Goal: Information Seeking & Learning: Learn about a topic

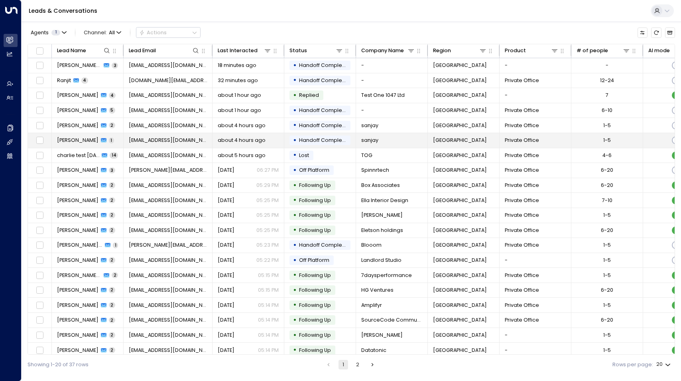
click at [72, 140] on span "[PERSON_NAME]" at bounding box center [77, 140] width 41 height 7
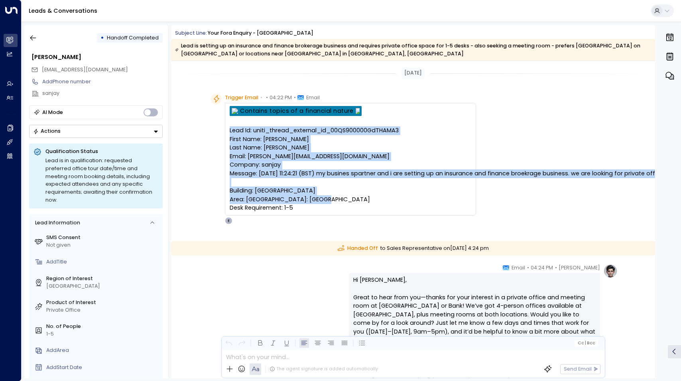
drag, startPoint x: 299, startPoint y: 217, endPoint x: 223, endPoint y: 130, distance: 115.3
click at [223, 130] on div "Trigger Email • • 04:22 PM • Email Lead Id: uniti_thread_external_id_00QS900000…" at bounding box center [343, 159] width 265 height 131
copy pre "Lead Id: uniti_thread_external_id_00QS900000GdTHAMA3 First Name: [PERSON_NAME] …"
click at [30, 36] on icon "button" at bounding box center [33, 38] width 8 height 8
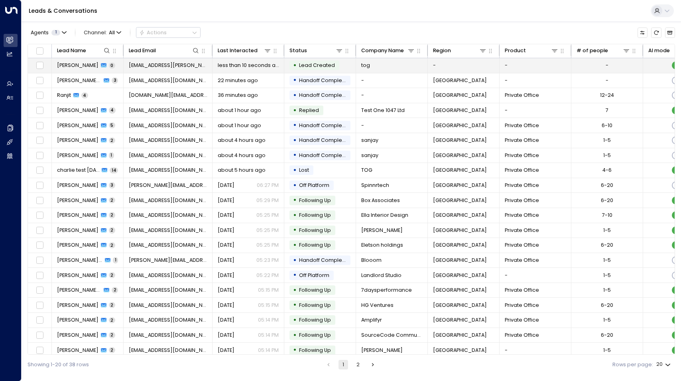
click at [77, 66] on span "[PERSON_NAME]" at bounding box center [77, 65] width 41 height 7
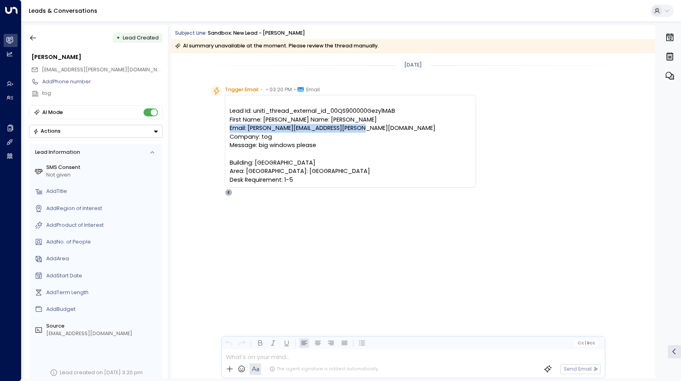
drag, startPoint x: 248, startPoint y: 138, endPoint x: 381, endPoint y: 142, distance: 133.3
click at [381, 142] on pre "Lead Id: uniti_thread_external_id_00QS900000Gezy1MAB First Name: [PERSON_NAME] …" at bounding box center [351, 145] width 242 height 77
click at [439, 268] on div "Trigger Email • • 03:20 PM • Email Lead Id: uniti_thread_external_id_00QS900000…" at bounding box center [413, 177] width 484 height 183
drag, startPoint x: 248, startPoint y: 137, endPoint x: 352, endPoint y: 137, distance: 103.3
click at [352, 137] on pre "Lead Id: uniti_thread_external_id_00QS900000Gezy1MAB First Name: [PERSON_NAME] …" at bounding box center [351, 145] width 242 height 77
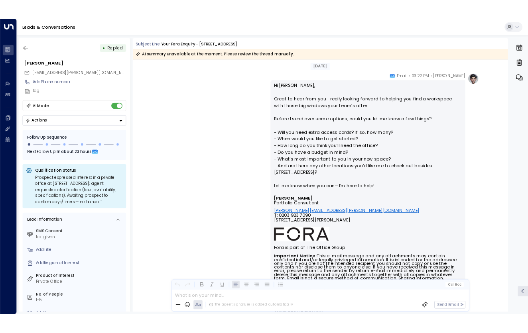
scroll to position [128, 0]
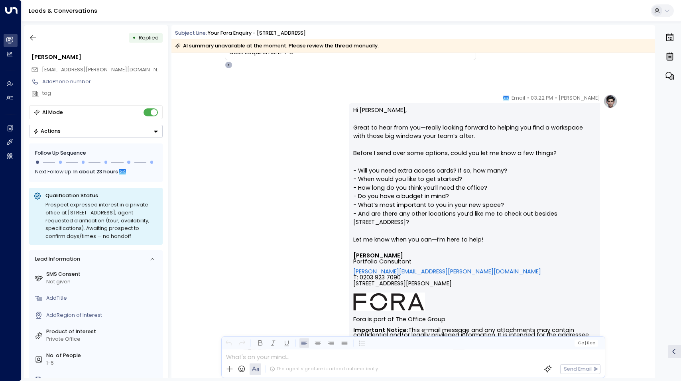
click at [428, 17] on div "Leads & Conversations" at bounding box center [351, 11] width 659 height 22
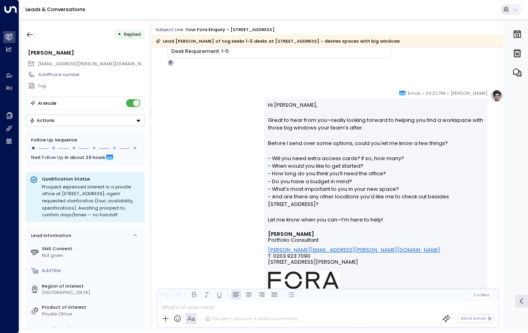
scroll to position [112, 0]
